Goal: Find specific page/section: Find specific page/section

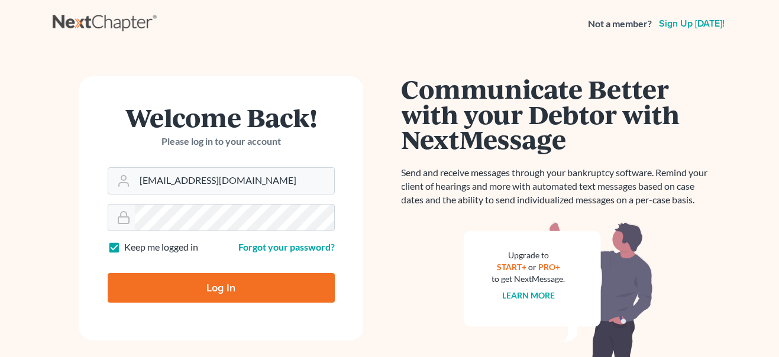
click at [231, 328] on form "Welcome Back! Please log in to your account Email Address jbenner@trunkettlaw.c…" at bounding box center [221, 208] width 284 height 264
click at [238, 283] on input "Log In" at bounding box center [221, 288] width 227 height 30
type input "Thinking..."
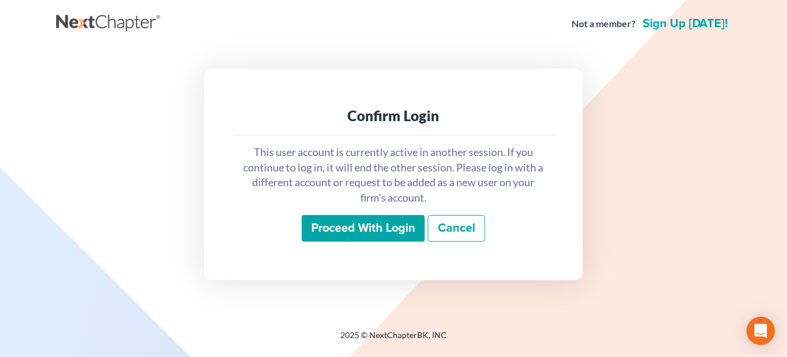
click at [352, 226] on input "Proceed with login" at bounding box center [363, 228] width 123 height 27
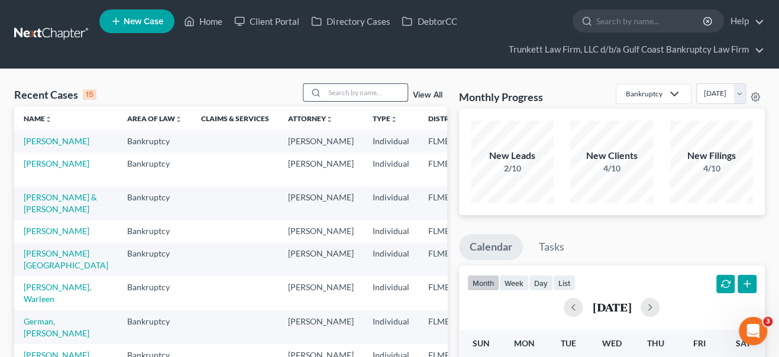
click at [379, 94] on input "search" at bounding box center [366, 92] width 83 height 17
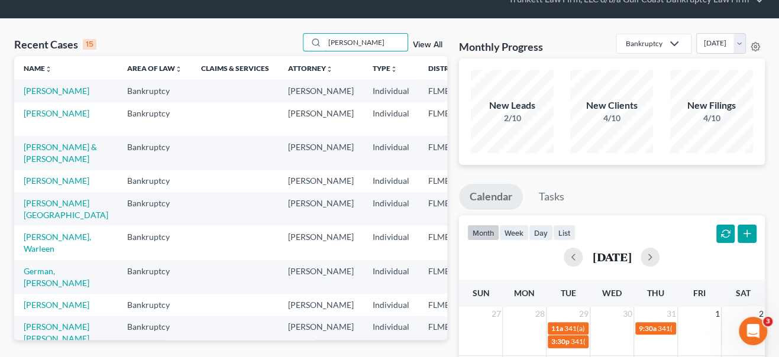
scroll to position [108, 0]
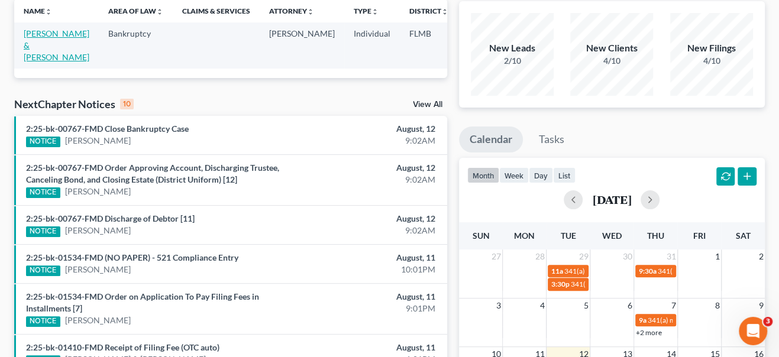
type input "lonidier"
click at [43, 31] on link "[PERSON_NAME] & [PERSON_NAME]" at bounding box center [57, 45] width 66 height 34
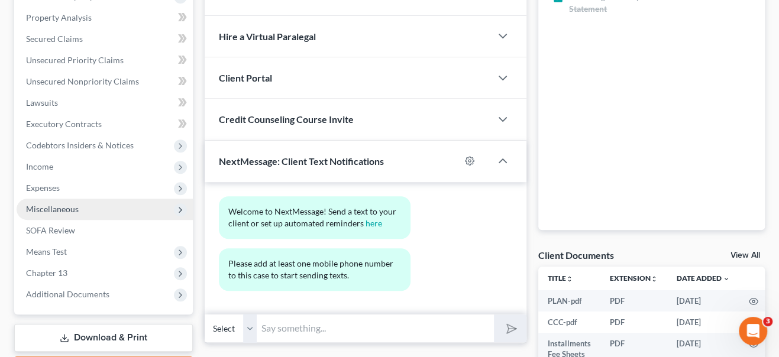
scroll to position [332, 0]
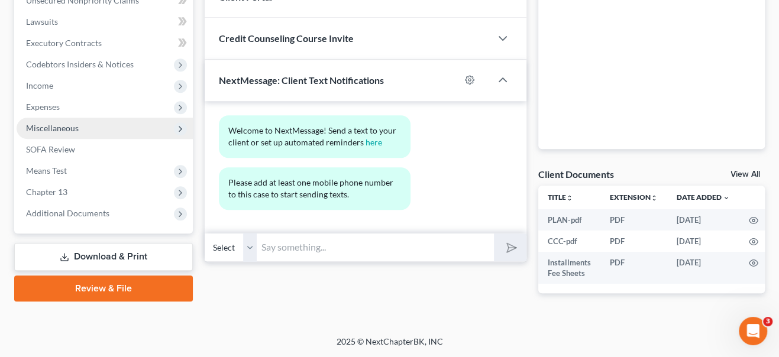
click at [48, 208] on span "Additional Documents" at bounding box center [67, 213] width 83 height 10
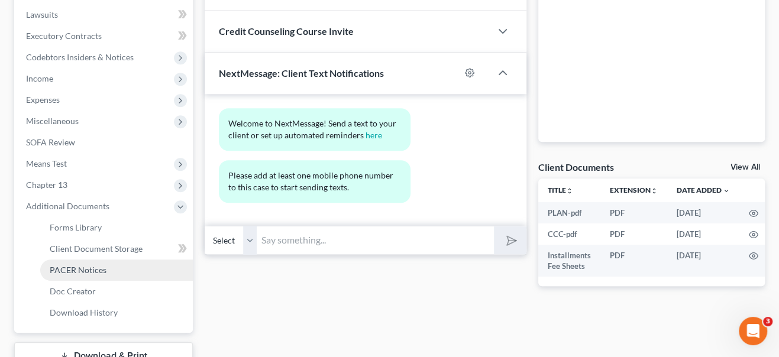
click at [61, 266] on span "PACER Notices" at bounding box center [78, 270] width 57 height 10
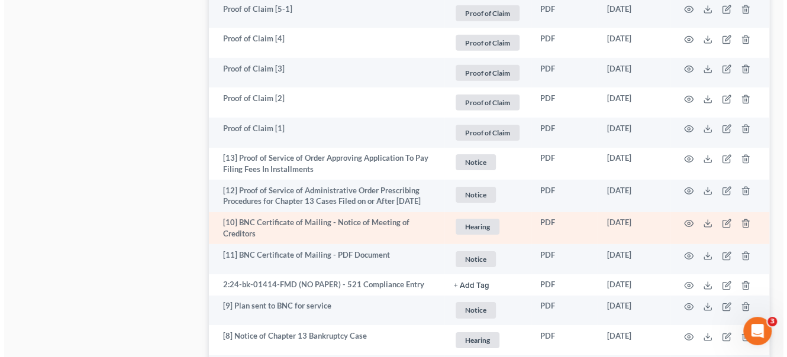
scroll to position [2172, 0]
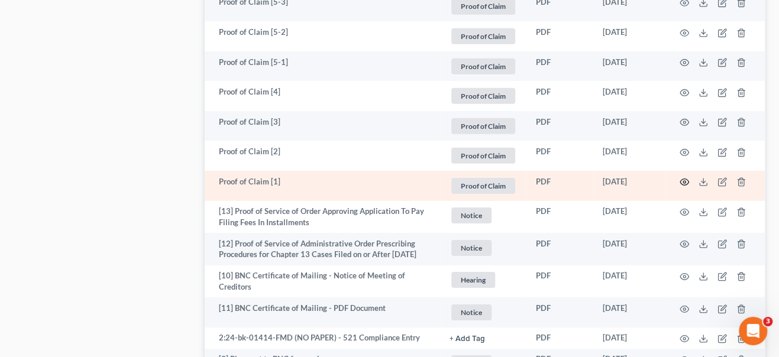
click at [681, 177] on icon "button" at bounding box center [684, 181] width 9 height 9
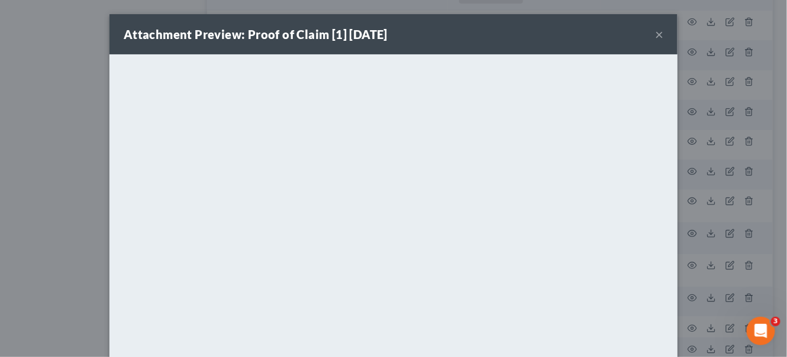
click at [655, 40] on button "×" at bounding box center [659, 34] width 8 height 14
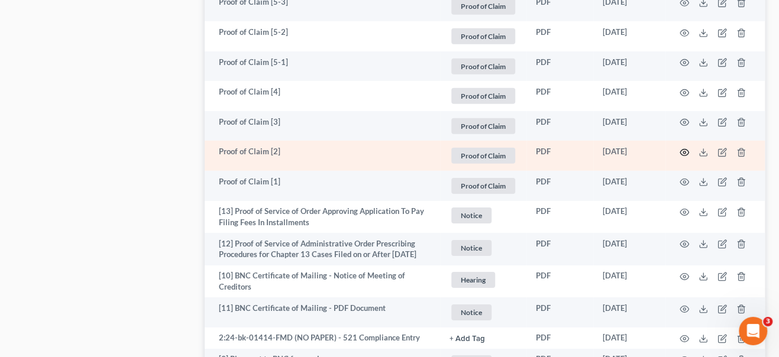
click at [685, 151] on circle "button" at bounding box center [684, 152] width 2 height 2
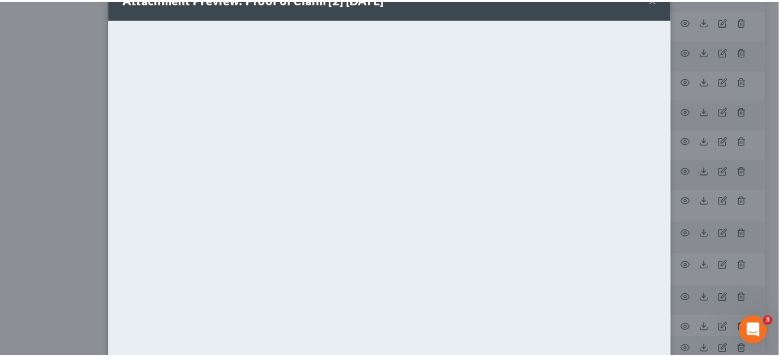
scroll to position [0, 0]
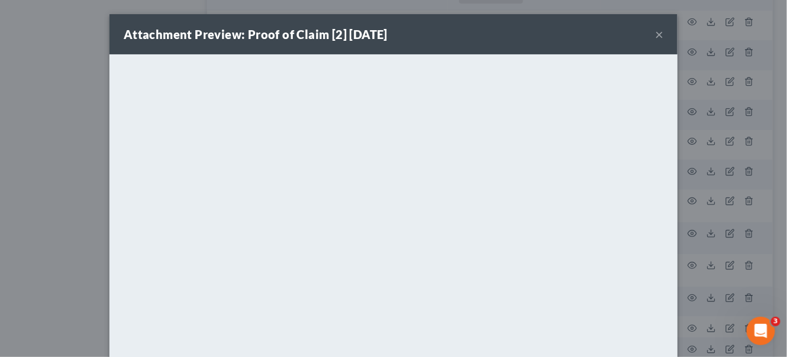
click at [655, 41] on button "×" at bounding box center [659, 34] width 8 height 14
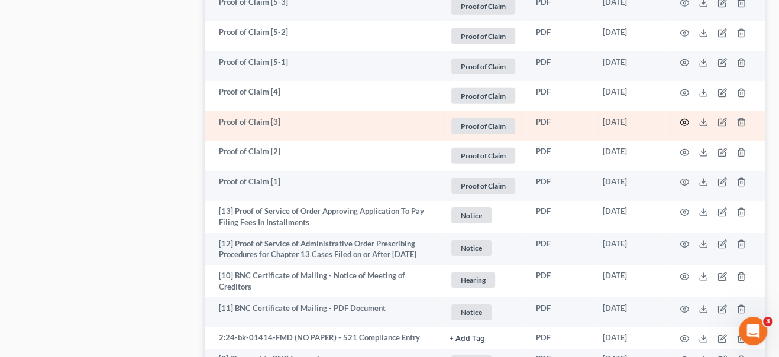
click at [685, 119] on icon "button" at bounding box center [684, 122] width 9 height 7
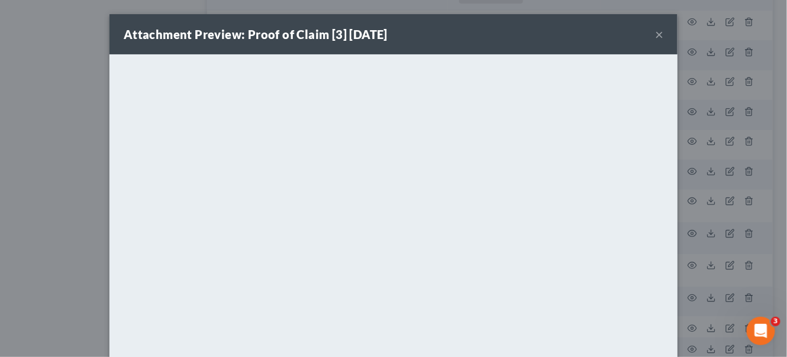
click at [655, 32] on button "×" at bounding box center [659, 34] width 8 height 14
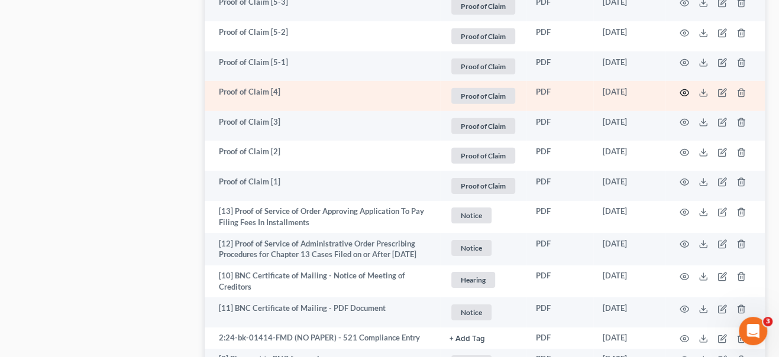
click at [681, 89] on icon "button" at bounding box center [684, 92] width 9 height 7
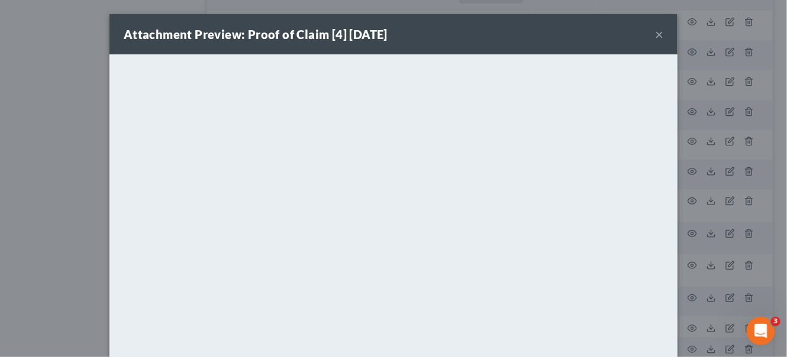
click at [655, 40] on button "×" at bounding box center [659, 34] width 8 height 14
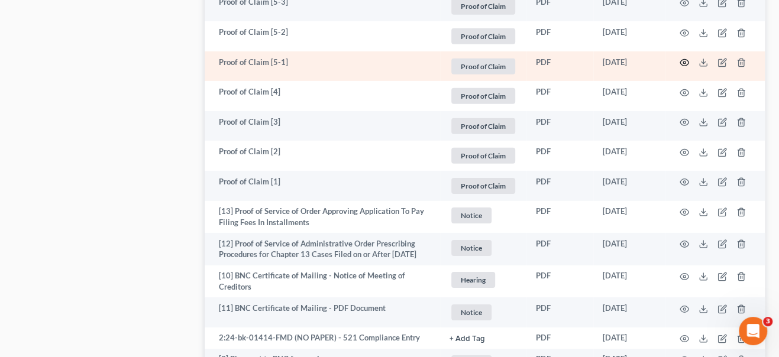
click at [680, 58] on icon "button" at bounding box center [684, 62] width 9 height 9
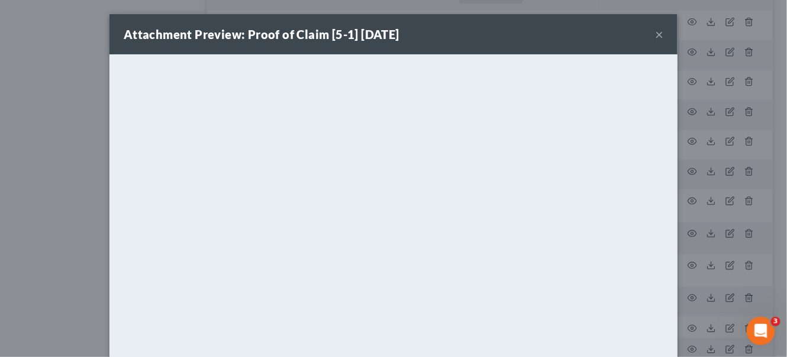
click at [659, 35] on div "Attachment Preview: Proof of Claim [5-1] 10/01/2024 ×" at bounding box center [393, 34] width 568 height 40
click at [655, 35] on button "×" at bounding box center [659, 34] width 8 height 14
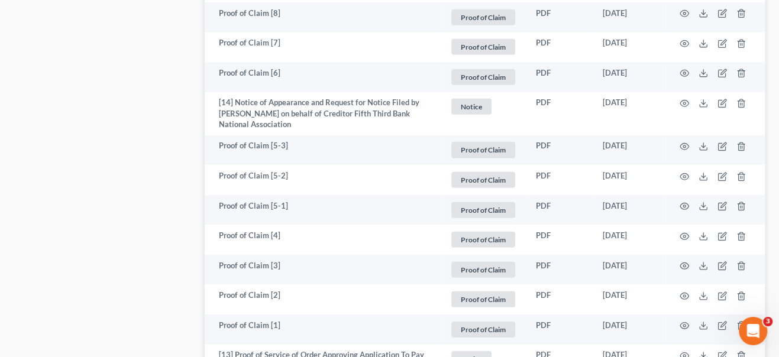
scroll to position [2011, 0]
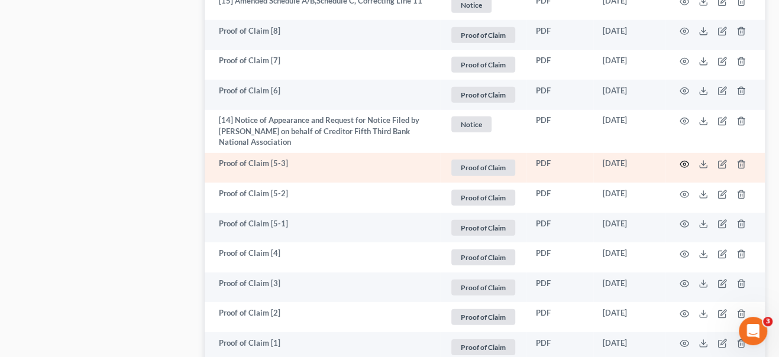
click at [683, 160] on icon "button" at bounding box center [684, 164] width 9 height 9
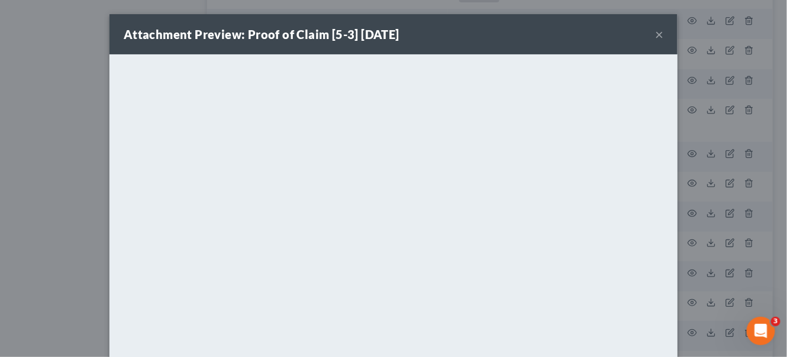
click at [658, 37] on button "×" at bounding box center [659, 34] width 8 height 14
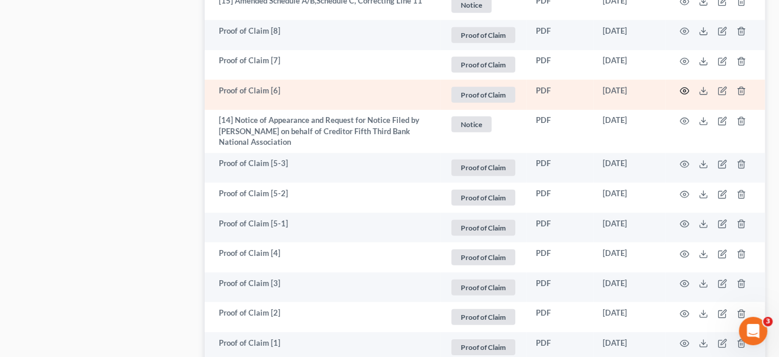
click at [680, 88] on icon "button" at bounding box center [684, 91] width 9 height 7
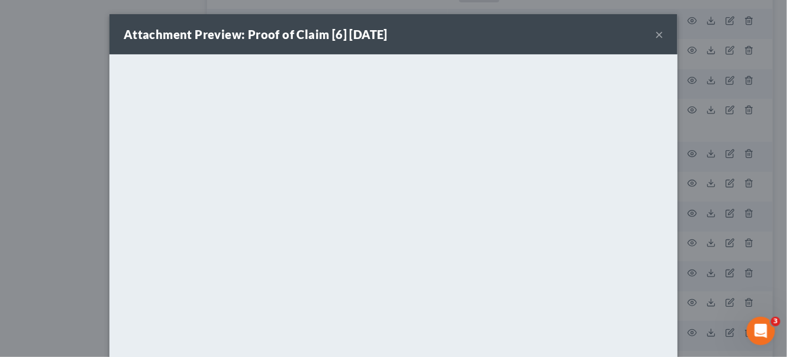
click at [655, 32] on button "×" at bounding box center [659, 34] width 8 height 14
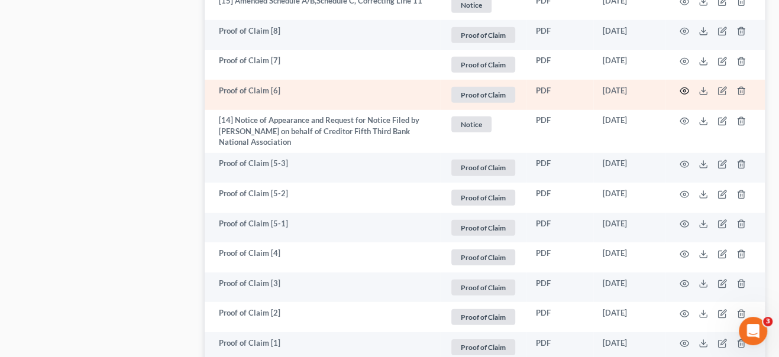
click at [681, 88] on icon "button" at bounding box center [684, 91] width 9 height 7
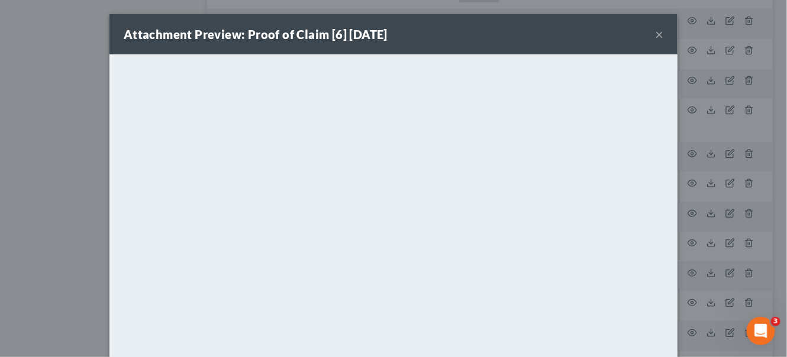
click at [655, 32] on button "×" at bounding box center [659, 34] width 8 height 14
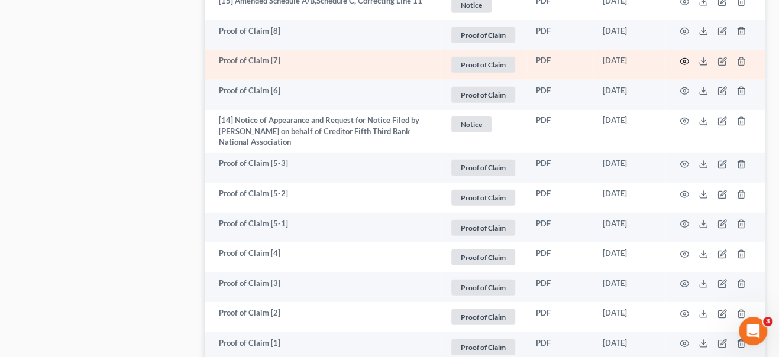
click at [685, 60] on circle "button" at bounding box center [684, 61] width 2 height 2
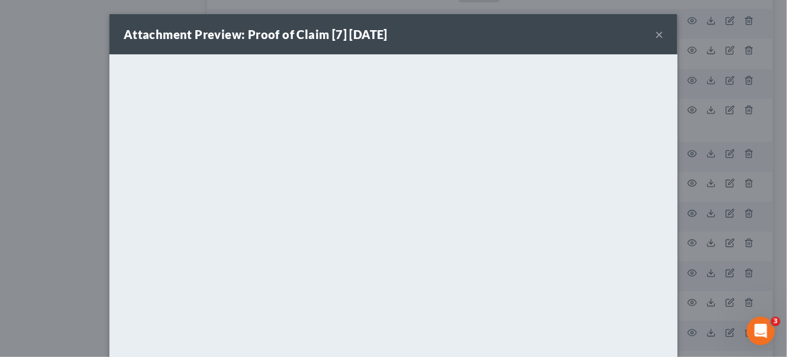
click at [655, 35] on button "×" at bounding box center [659, 34] width 8 height 14
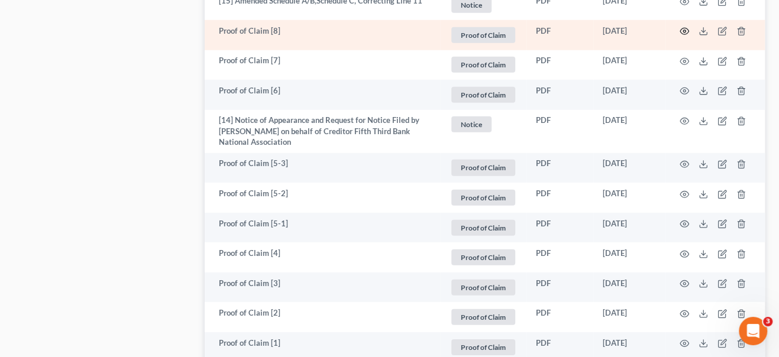
click at [683, 30] on circle "button" at bounding box center [684, 31] width 2 height 2
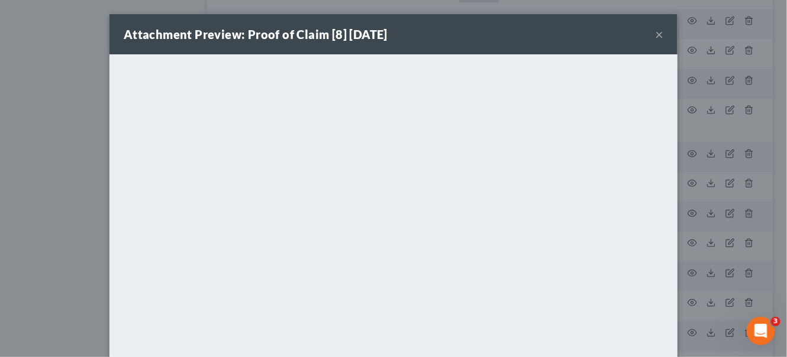
click at [655, 38] on button "×" at bounding box center [659, 34] width 8 height 14
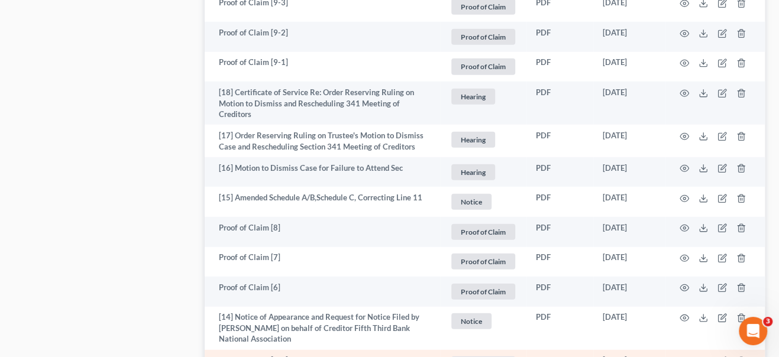
scroll to position [1796, 0]
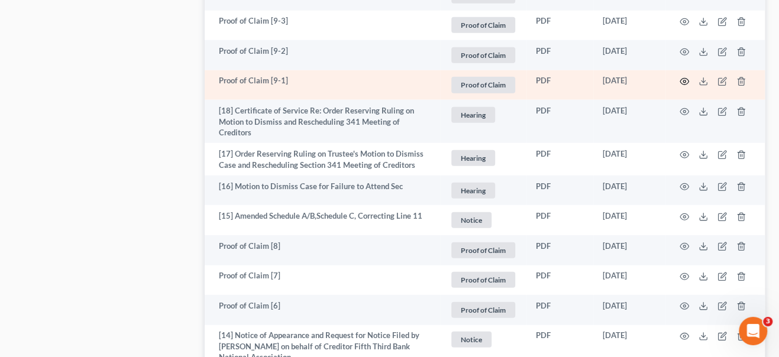
click at [684, 77] on icon "button" at bounding box center [684, 81] width 9 height 9
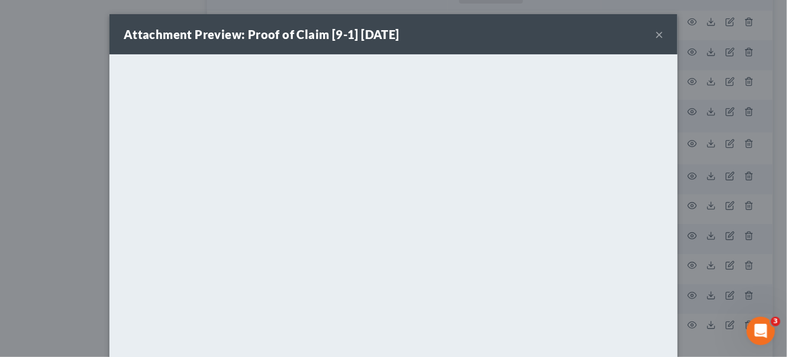
click at [655, 36] on button "×" at bounding box center [659, 34] width 8 height 14
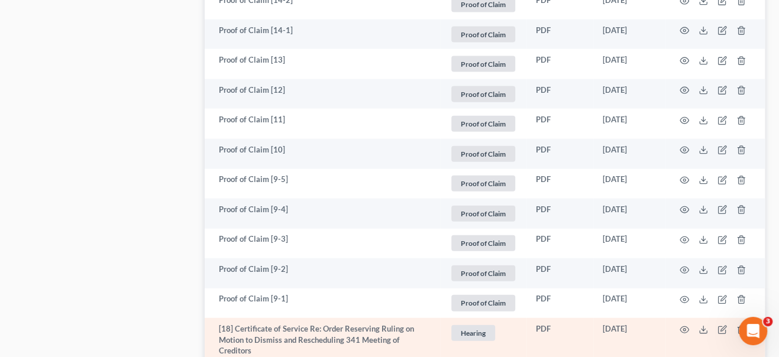
scroll to position [1527, 0]
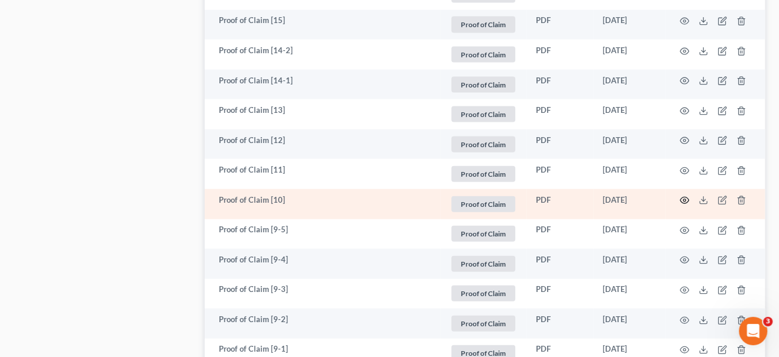
click at [684, 196] on icon "button" at bounding box center [684, 200] width 9 height 9
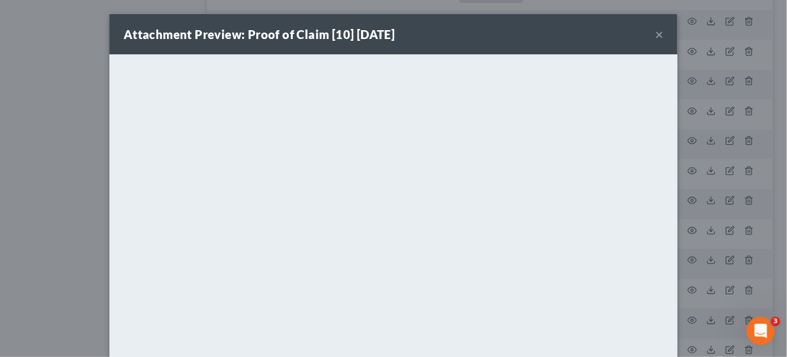
click at [655, 35] on button "×" at bounding box center [659, 34] width 8 height 14
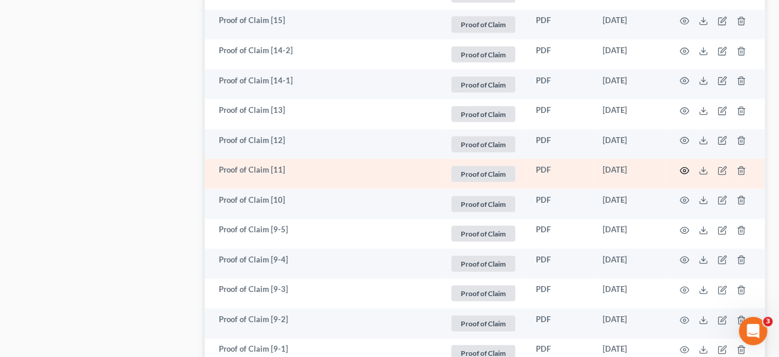
click at [686, 167] on icon "button" at bounding box center [684, 170] width 9 height 7
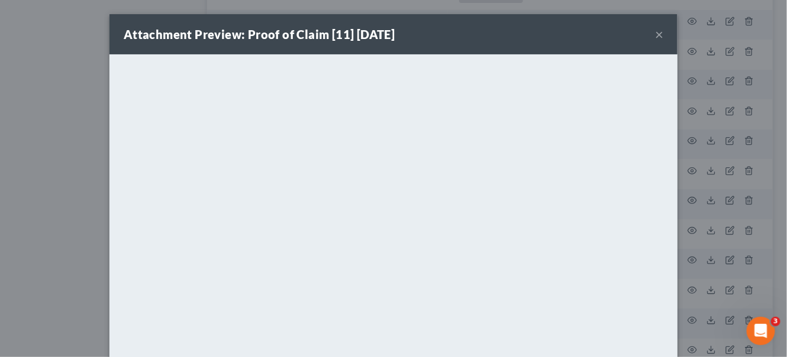
click at [655, 34] on button "×" at bounding box center [659, 34] width 8 height 14
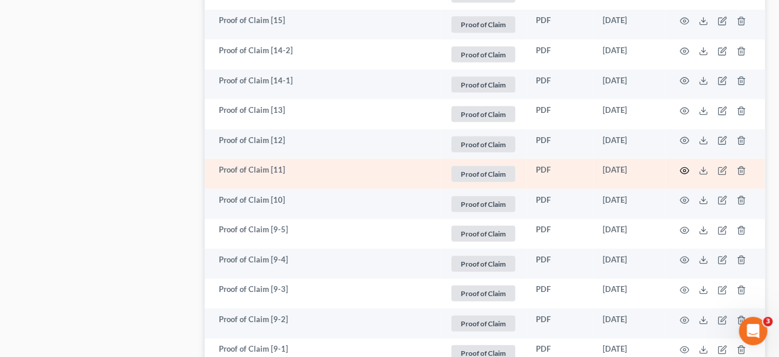
click at [682, 166] on icon "button" at bounding box center [684, 170] width 9 height 9
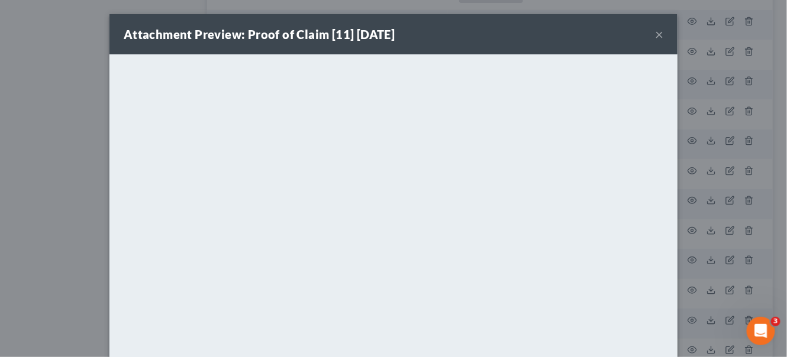
click at [655, 36] on button "×" at bounding box center [659, 34] width 8 height 14
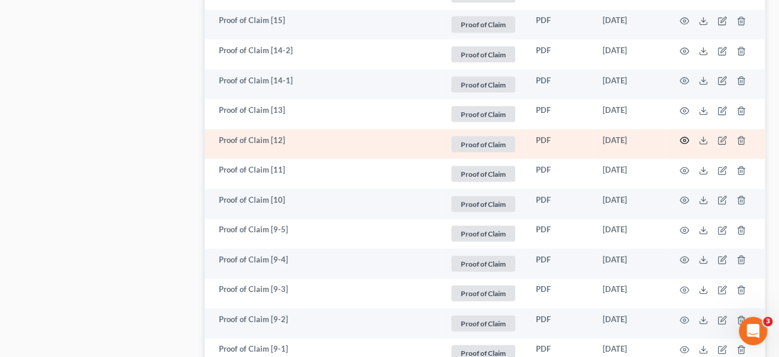
click at [683, 140] on circle "button" at bounding box center [684, 141] width 2 height 2
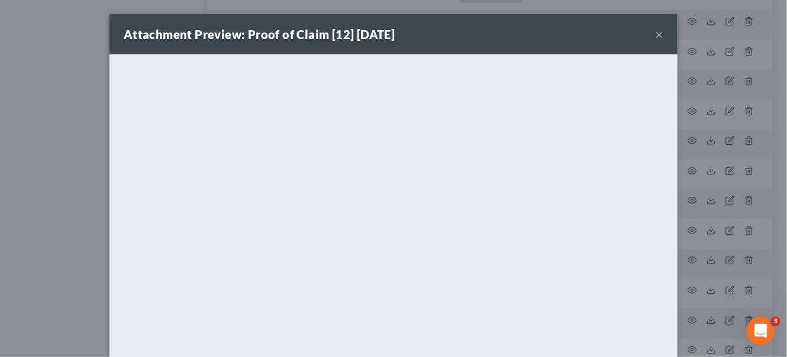
click at [655, 40] on button "×" at bounding box center [659, 34] width 8 height 14
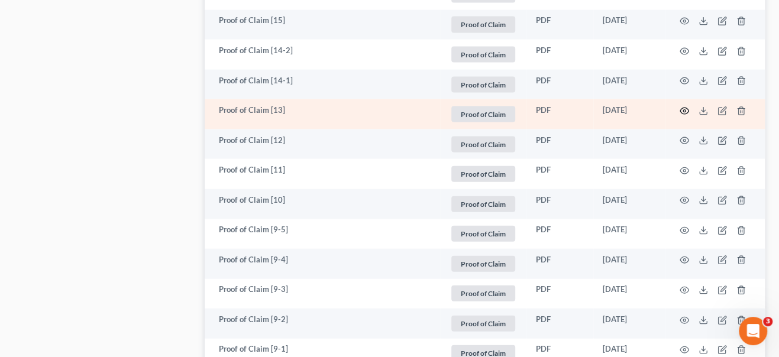
click at [682, 106] on icon "button" at bounding box center [684, 110] width 9 height 9
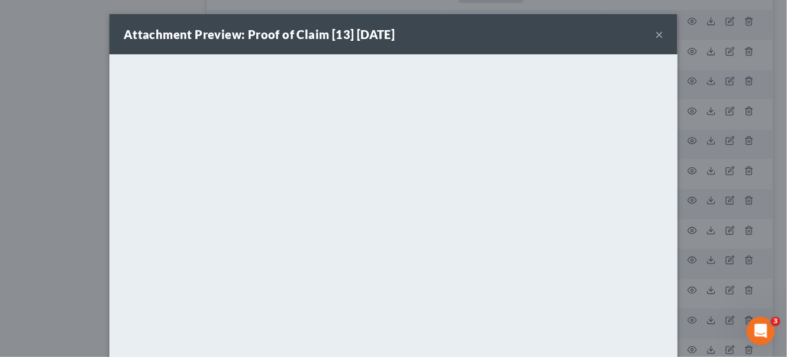
click at [656, 35] on button "×" at bounding box center [659, 34] width 8 height 14
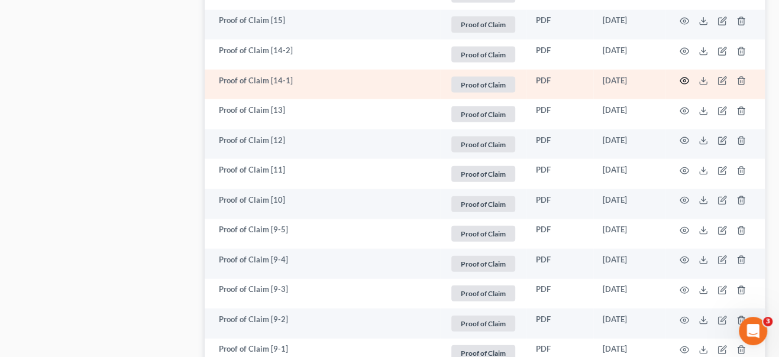
click at [684, 76] on icon "button" at bounding box center [684, 80] width 9 height 9
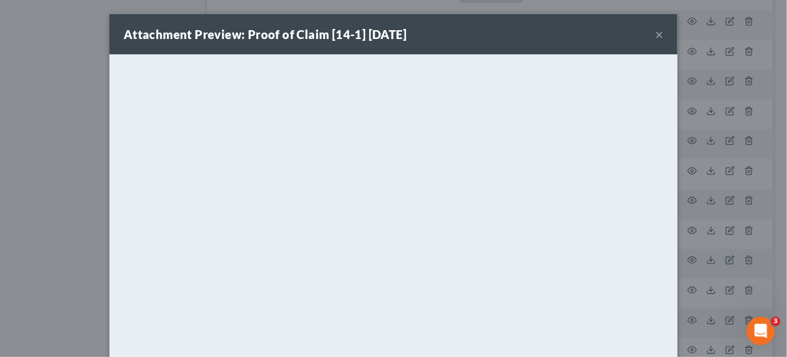
click at [656, 36] on button "×" at bounding box center [659, 34] width 8 height 14
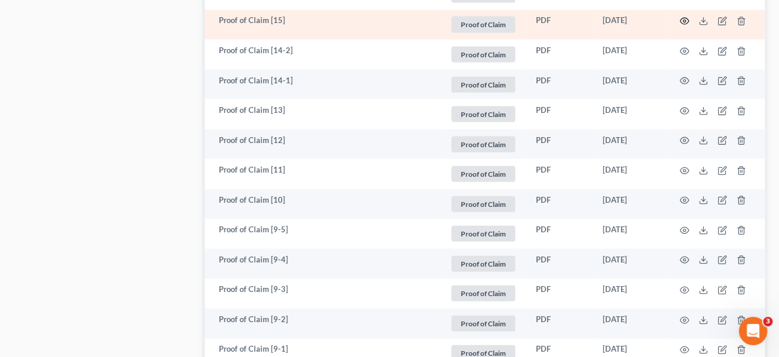
click at [680, 18] on icon "button" at bounding box center [684, 21] width 9 height 7
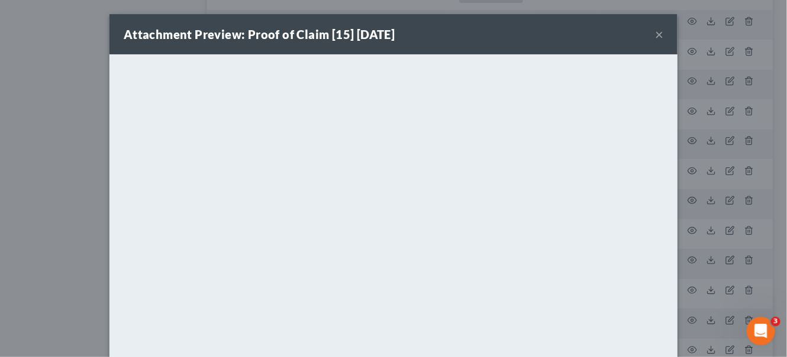
click at [656, 33] on button "×" at bounding box center [659, 34] width 8 height 14
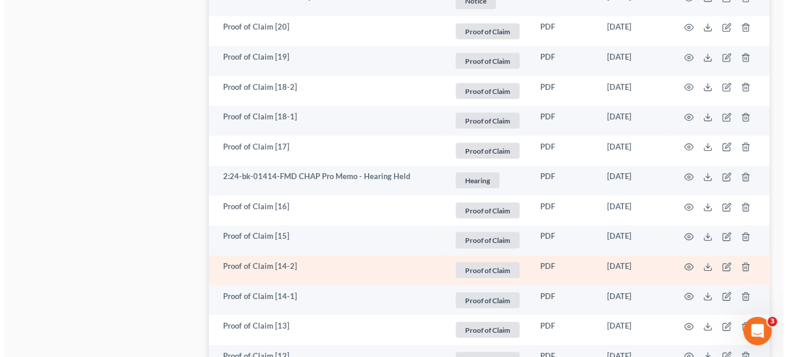
scroll to position [1258, 0]
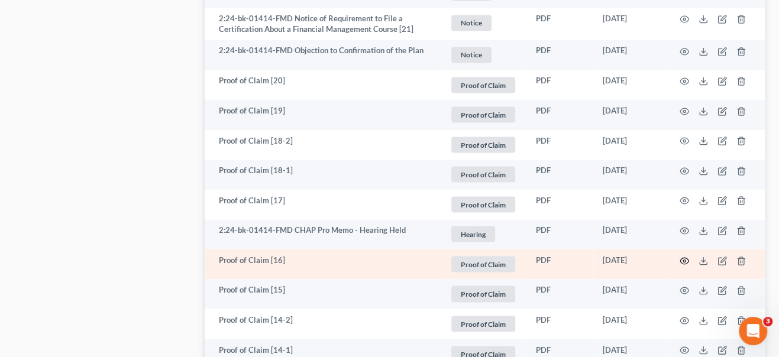
click at [682, 256] on icon "button" at bounding box center [684, 260] width 9 height 9
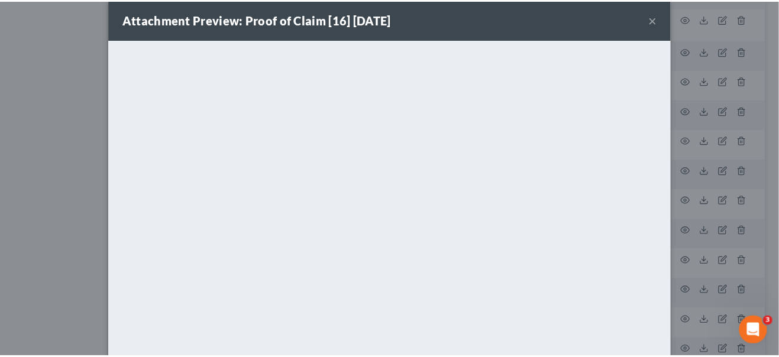
scroll to position [0, 0]
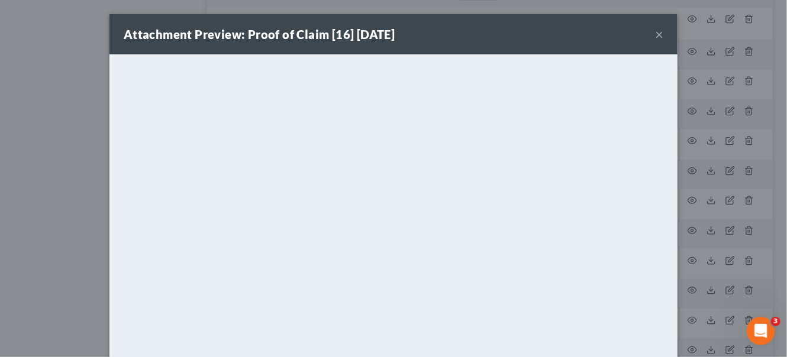
click at [656, 33] on button "×" at bounding box center [659, 34] width 8 height 14
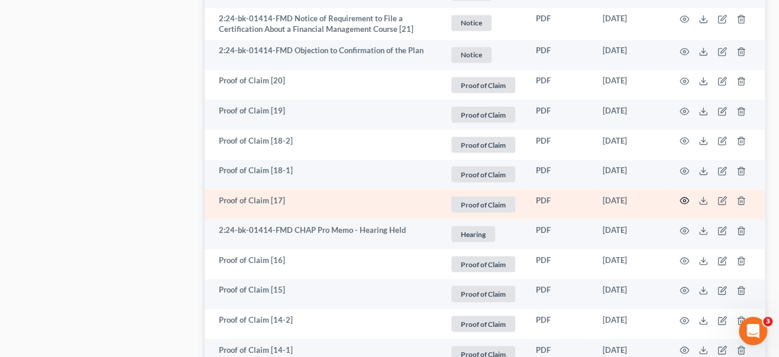
click at [682, 196] on icon "button" at bounding box center [684, 200] width 9 height 9
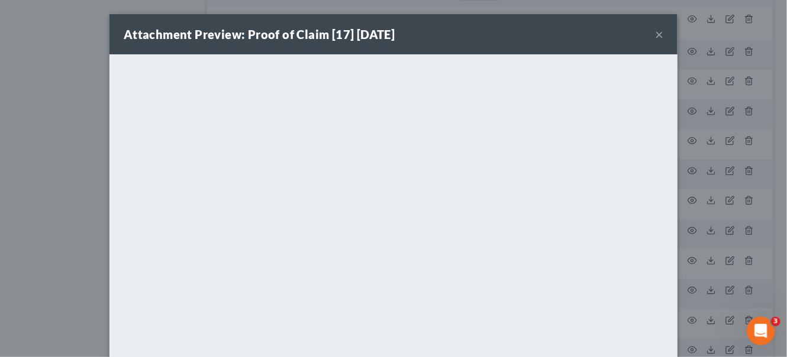
click at [656, 37] on button "×" at bounding box center [659, 34] width 8 height 14
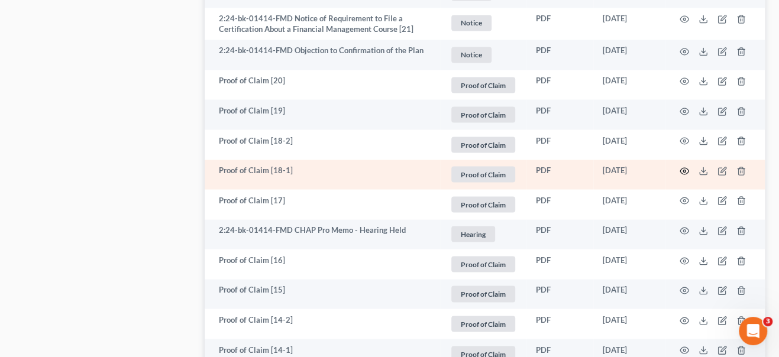
click at [683, 170] on circle "button" at bounding box center [684, 171] width 2 height 2
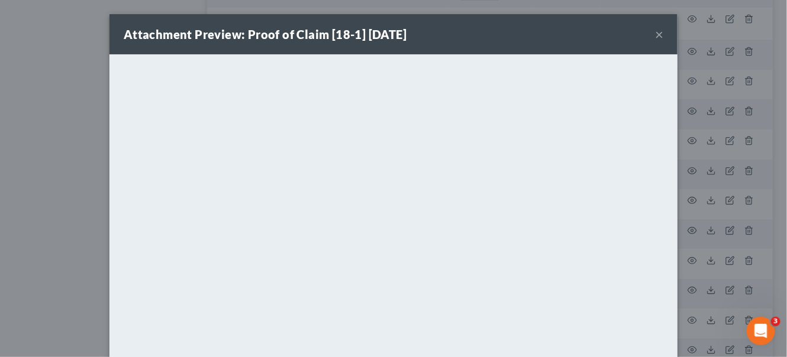
click at [655, 32] on button "×" at bounding box center [659, 34] width 8 height 14
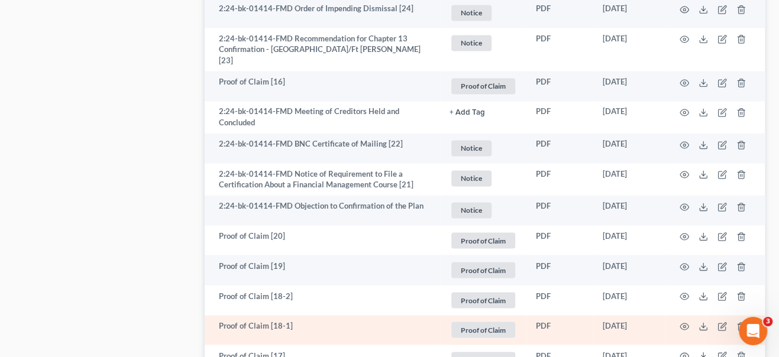
scroll to position [1096, 0]
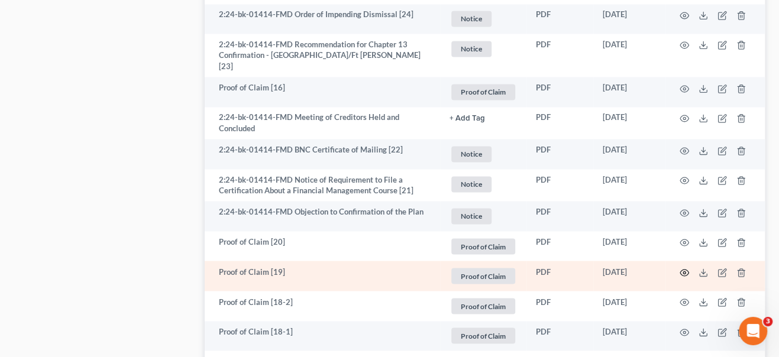
click at [681, 268] on icon "button" at bounding box center [684, 272] width 9 height 9
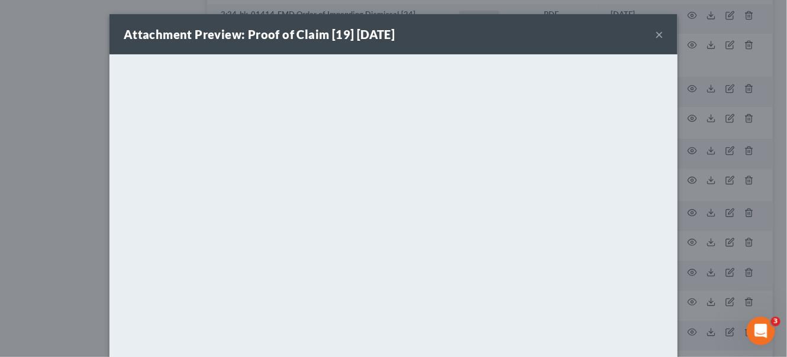
click at [656, 35] on button "×" at bounding box center [659, 34] width 8 height 14
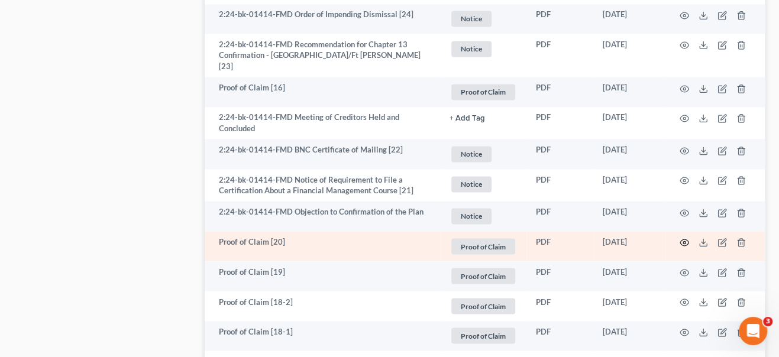
click at [686, 238] on icon "button" at bounding box center [684, 242] width 9 height 9
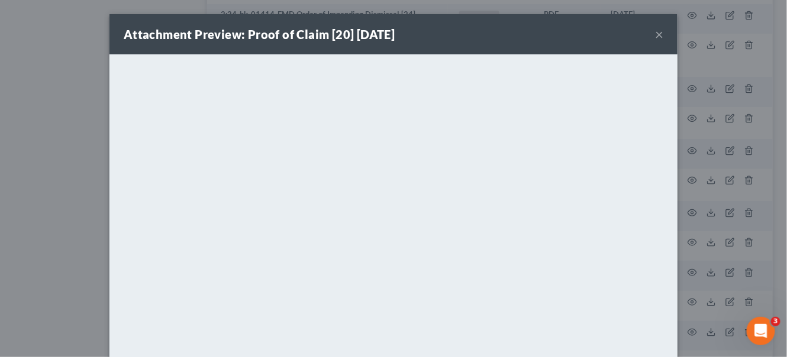
click at [656, 32] on button "×" at bounding box center [659, 34] width 8 height 14
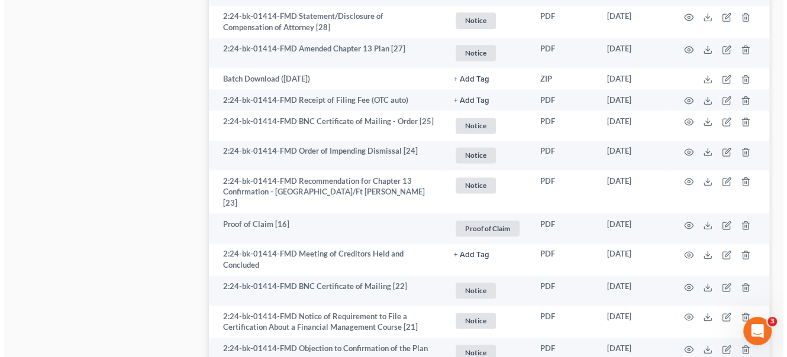
scroll to position [935, 0]
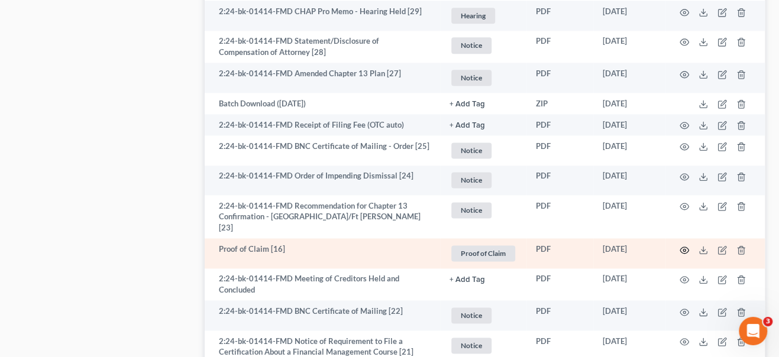
click at [686, 247] on icon "button" at bounding box center [684, 250] width 9 height 7
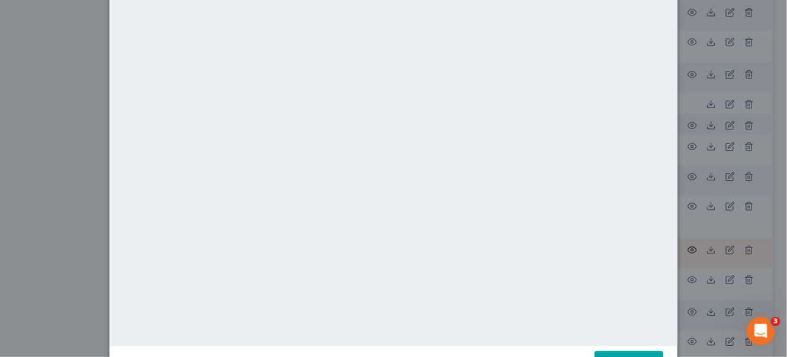
scroll to position [137, 0]
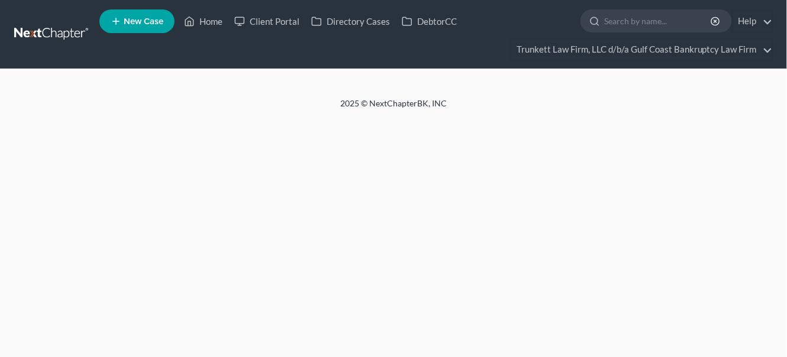
select select "0"
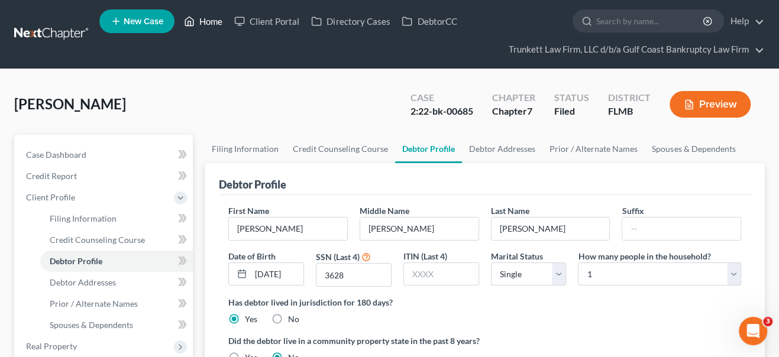
click at [207, 21] on link "Home" at bounding box center [203, 21] width 50 height 21
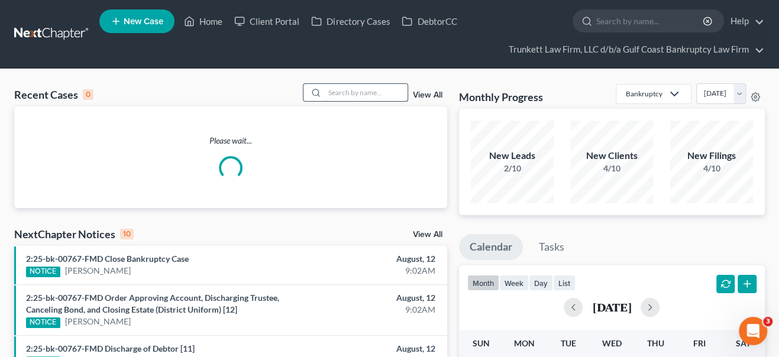
click at [368, 92] on input "search" at bounding box center [366, 92] width 83 height 17
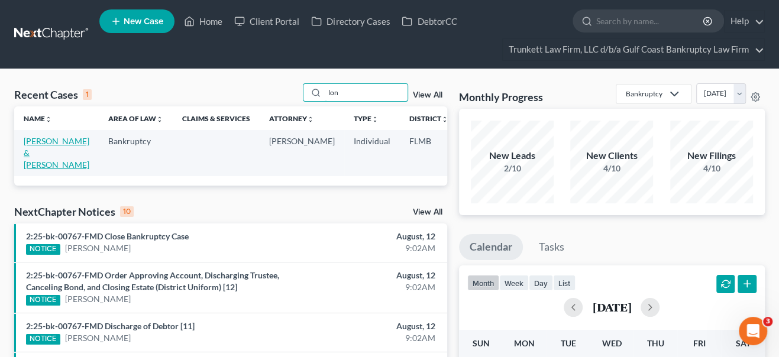
type input "lon"
click at [38, 152] on link "[PERSON_NAME] & [PERSON_NAME]" at bounding box center [57, 153] width 66 height 34
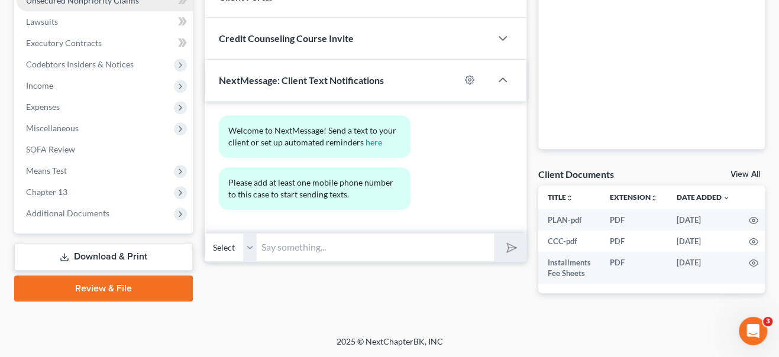
scroll to position [332, 0]
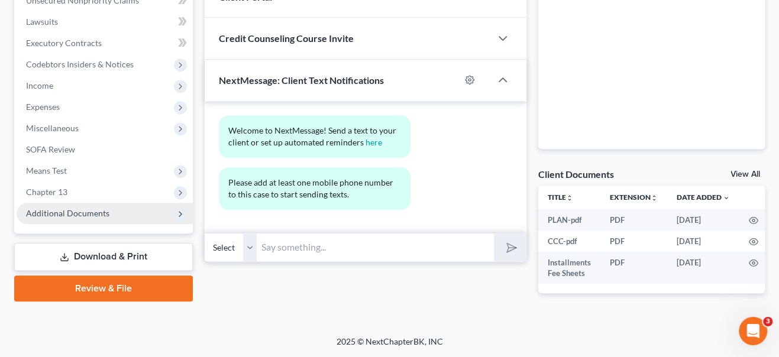
click at [56, 208] on span "Additional Documents" at bounding box center [67, 213] width 83 height 10
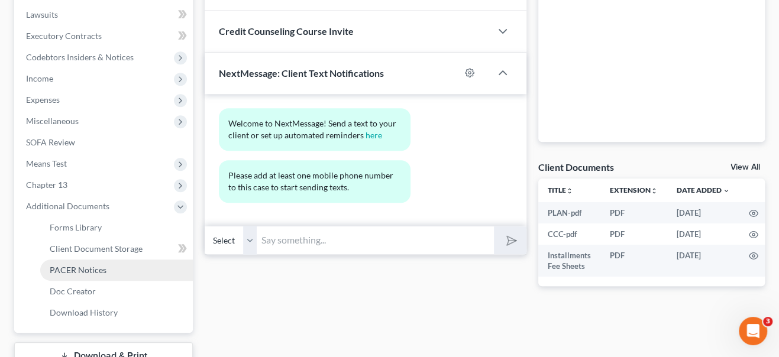
click at [67, 273] on span "PACER Notices" at bounding box center [78, 270] width 57 height 10
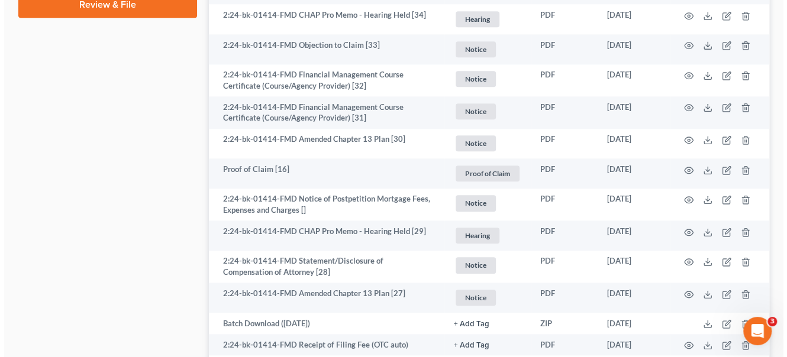
scroll to position [698, 0]
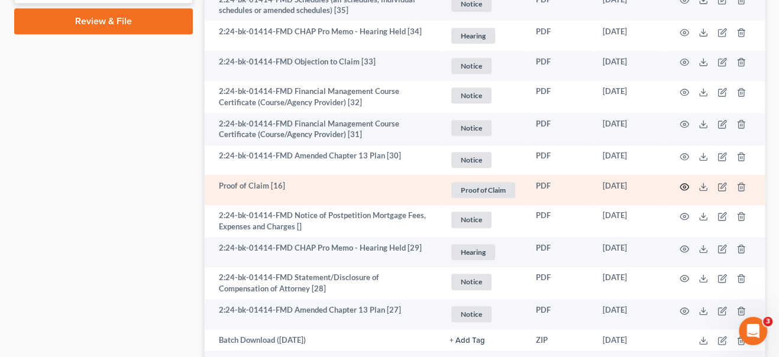
click at [685, 185] on icon "button" at bounding box center [684, 186] width 9 height 9
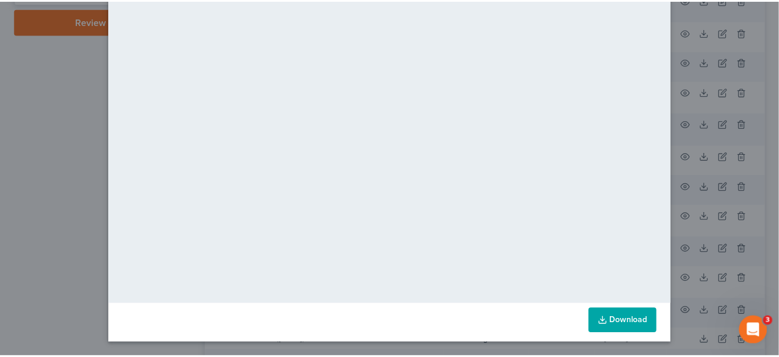
scroll to position [0, 0]
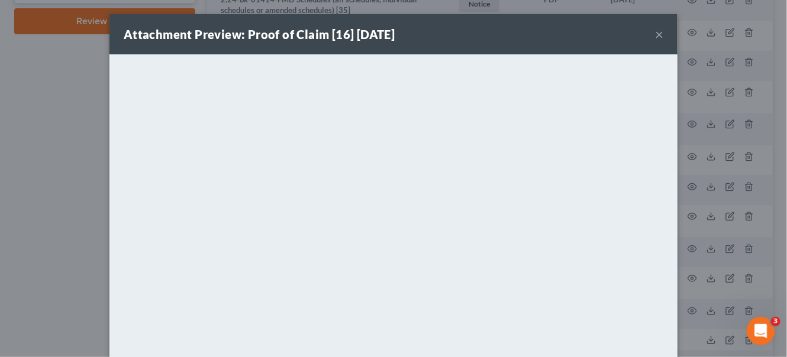
click at [659, 36] on div "Attachment Preview: Proof of Claim [16] [DATE] ×" at bounding box center [393, 34] width 568 height 40
click at [655, 35] on button "×" at bounding box center [659, 34] width 8 height 14
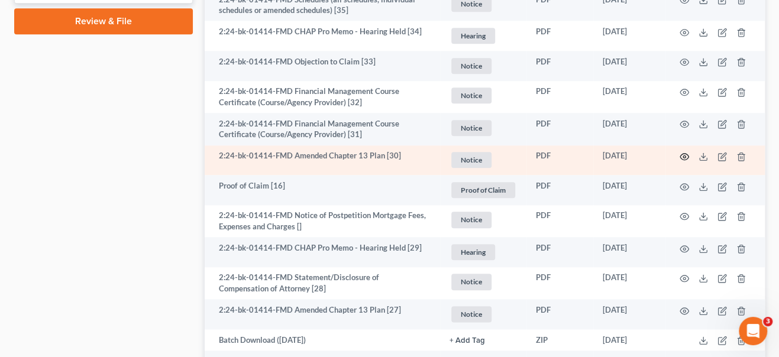
click at [683, 156] on circle "button" at bounding box center [684, 157] width 2 height 2
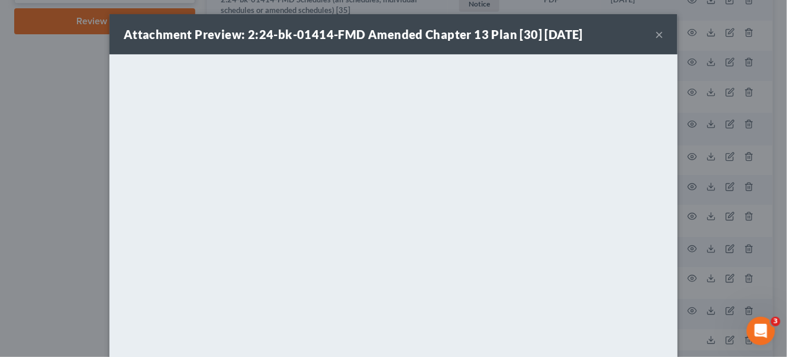
click at [655, 36] on button "×" at bounding box center [659, 34] width 8 height 14
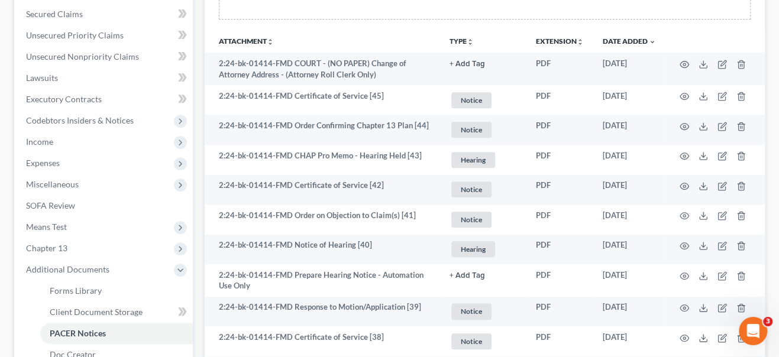
scroll to position [215, 0]
